Goal: Information Seeking & Learning: Learn about a topic

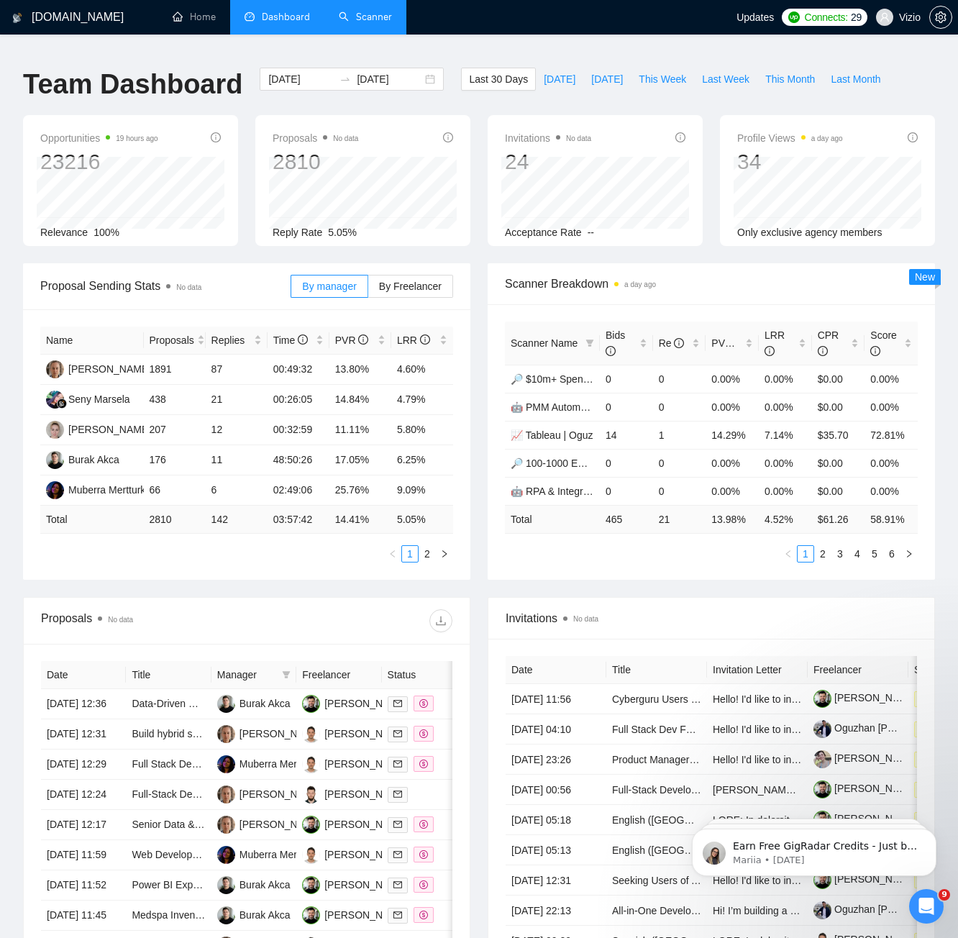
drag, startPoint x: 0, startPoint y: 0, endPoint x: 365, endPoint y: 26, distance: 365.4
click at [365, 23] on link "Scanner" at bounding box center [365, 17] width 53 height 12
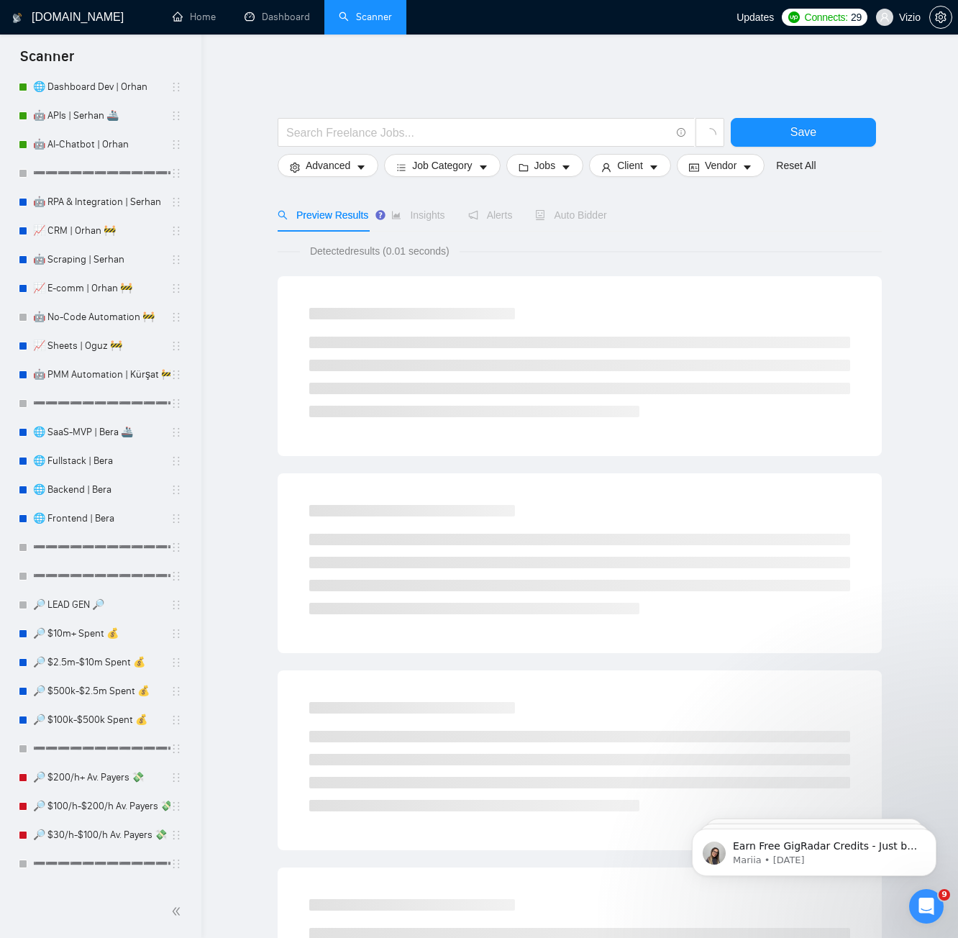
scroll to position [813, 0]
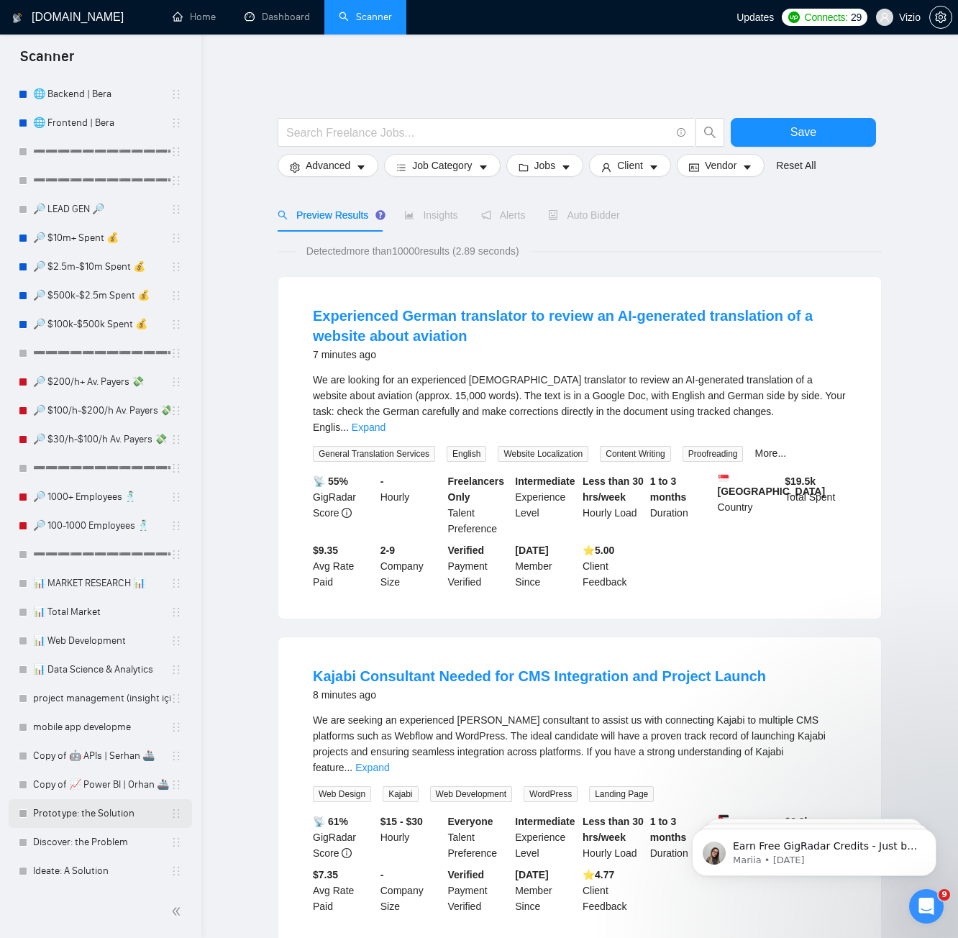
click at [70, 819] on link "Prototype: the Solution" at bounding box center [101, 813] width 137 height 29
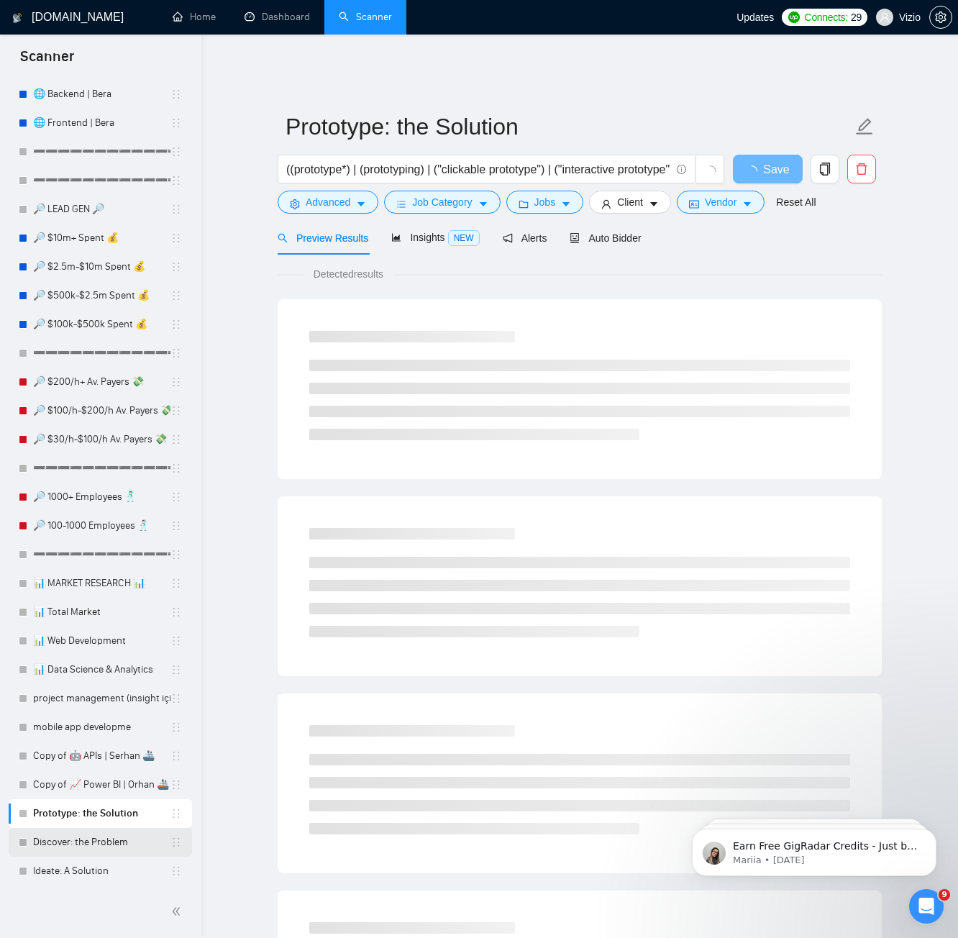
click at [86, 845] on link "Discover: the Problem" at bounding box center [101, 842] width 137 height 29
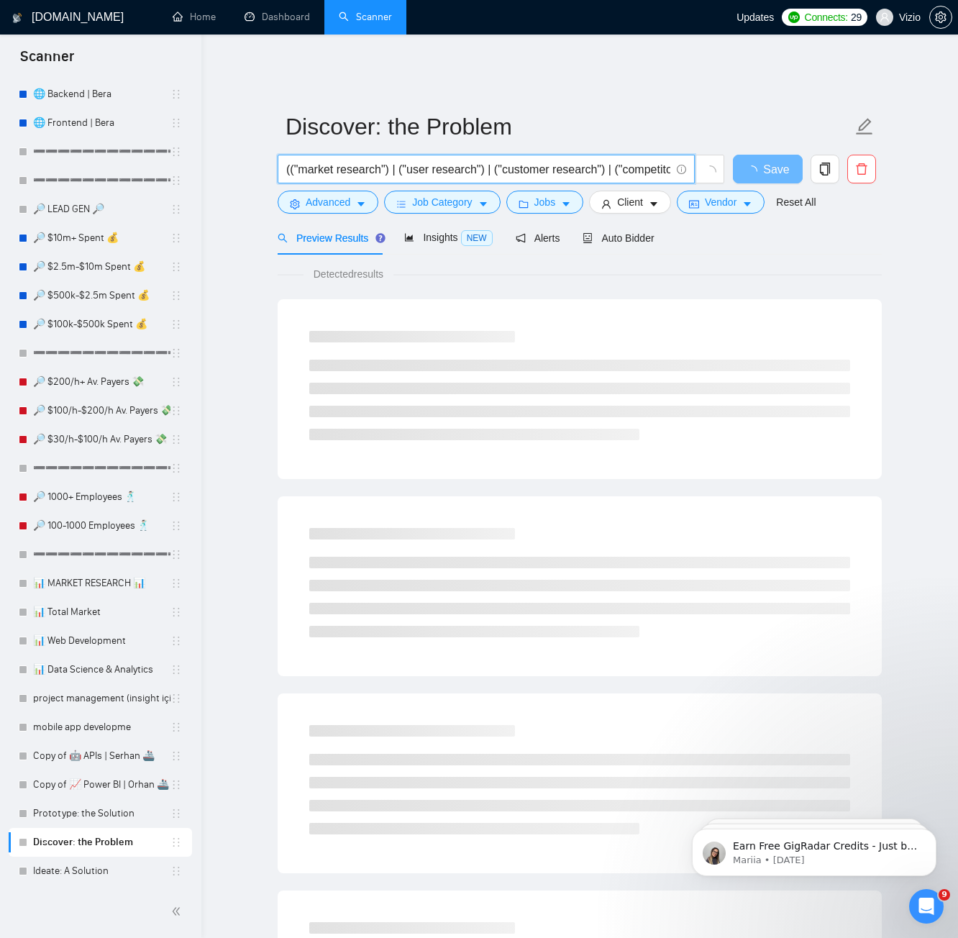
click at [615, 164] on input "(("market research") | ("user research") | ("customer research") | ("competitor…" at bounding box center [478, 169] width 384 height 18
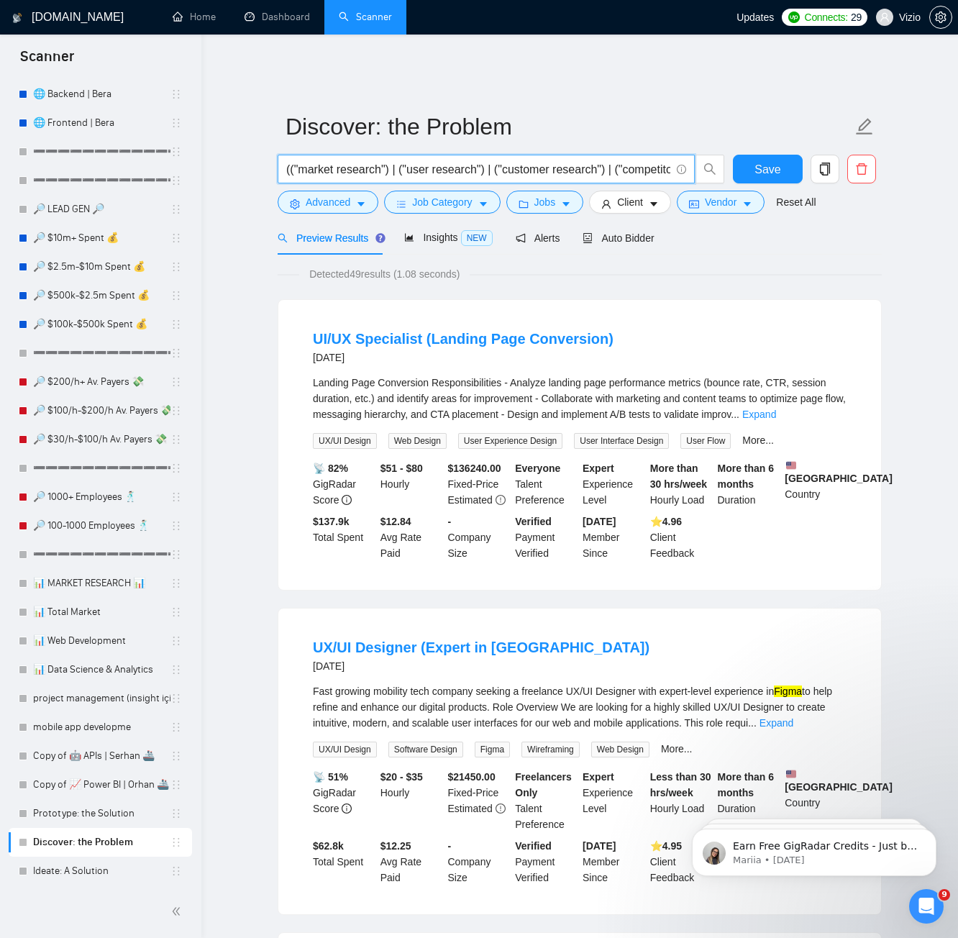
click at [600, 160] on input "(("market research") | ("user research") | ("customer research") | ("competitor…" at bounding box center [478, 169] width 384 height 18
drag, startPoint x: 574, startPoint y: 158, endPoint x: 651, endPoint y: 160, distance: 77.7
click at [652, 160] on input "(("market research") | ("user research") | ("customer research") | ("competitor…" at bounding box center [478, 169] width 384 height 18
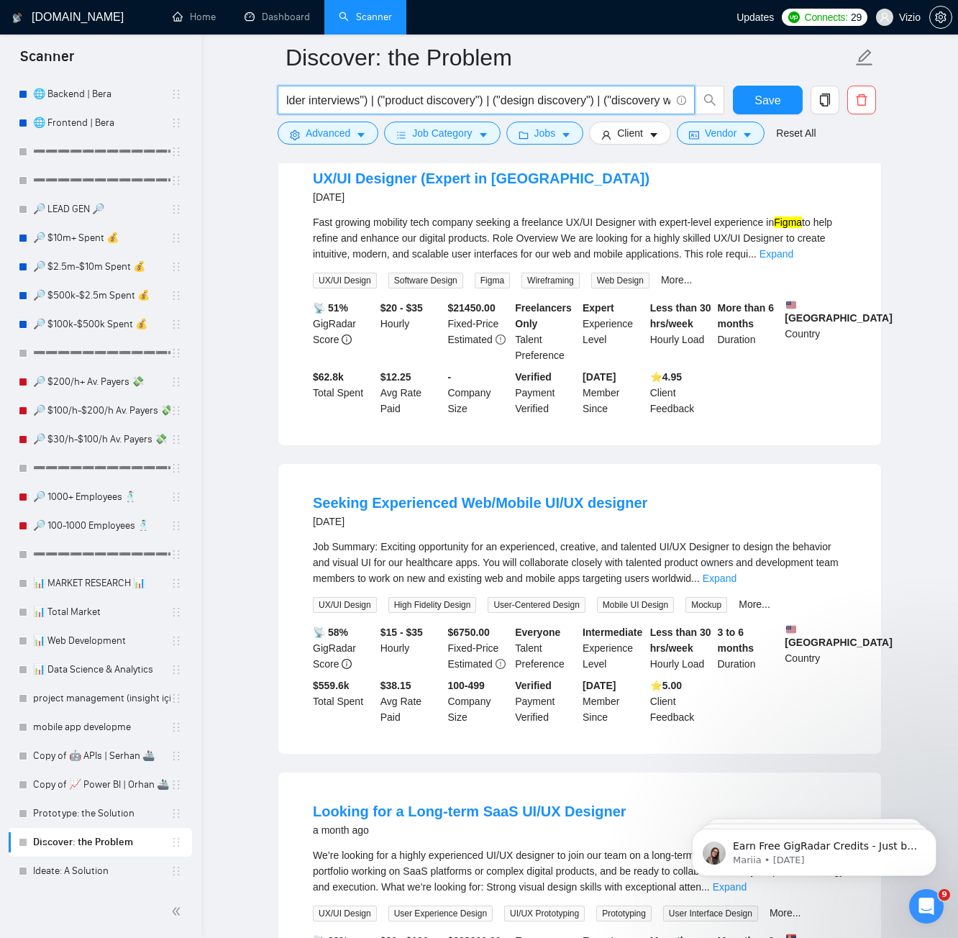
scroll to position [0, 0]
click at [458, 561] on div "Job Summary: Exciting opportunity for an experienced, creative, and talented UI…" at bounding box center [579, 562] width 533 height 47
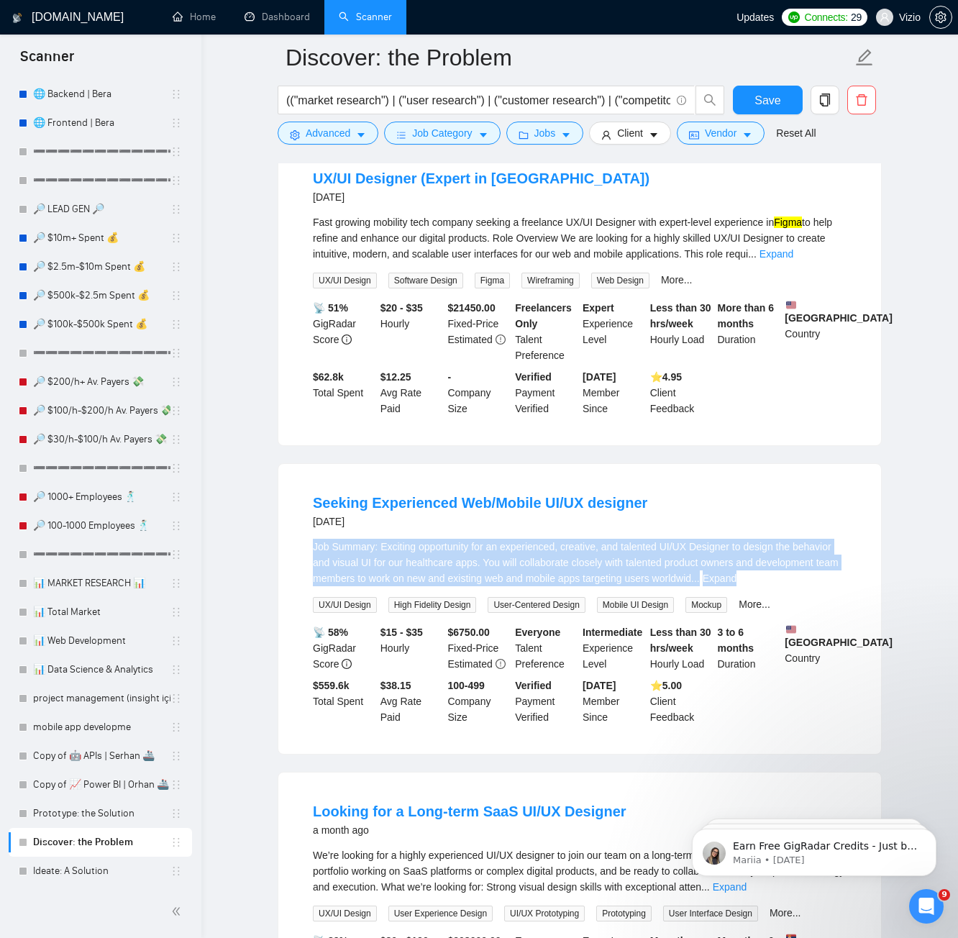
click at [458, 561] on div "Job Summary: Exciting opportunity for an experienced, creative, and talented UI…" at bounding box center [579, 562] width 533 height 47
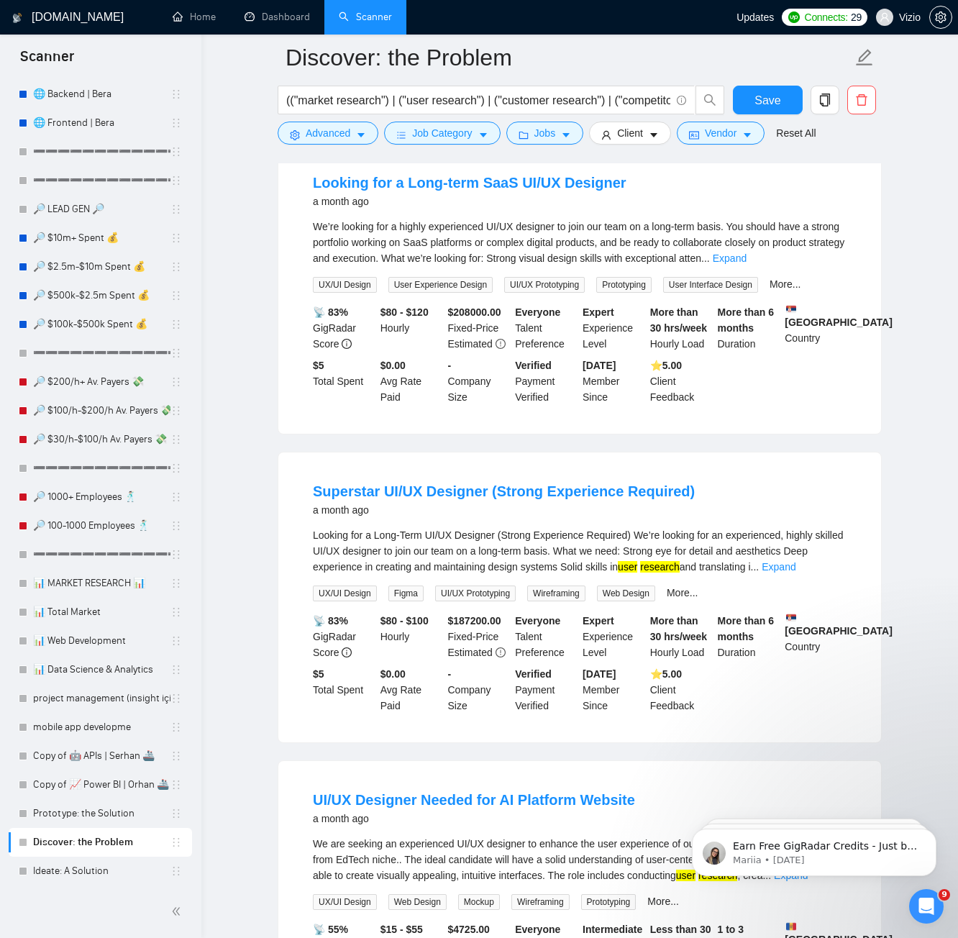
scroll to position [1188, 0]
